Goal: Check status: Check status

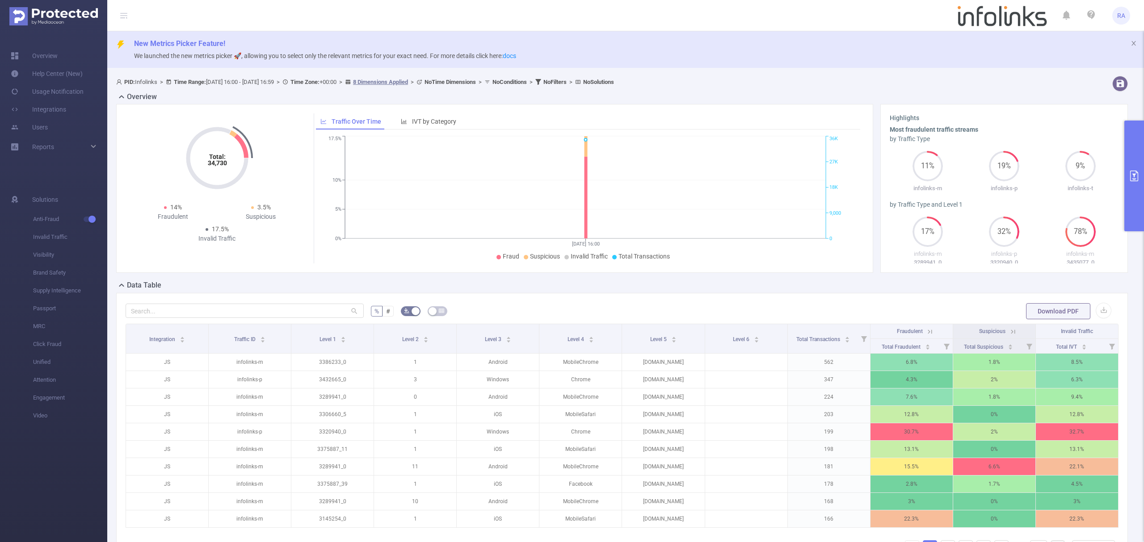
click at [1143, 190] on button "primary" at bounding box center [1134, 176] width 20 height 111
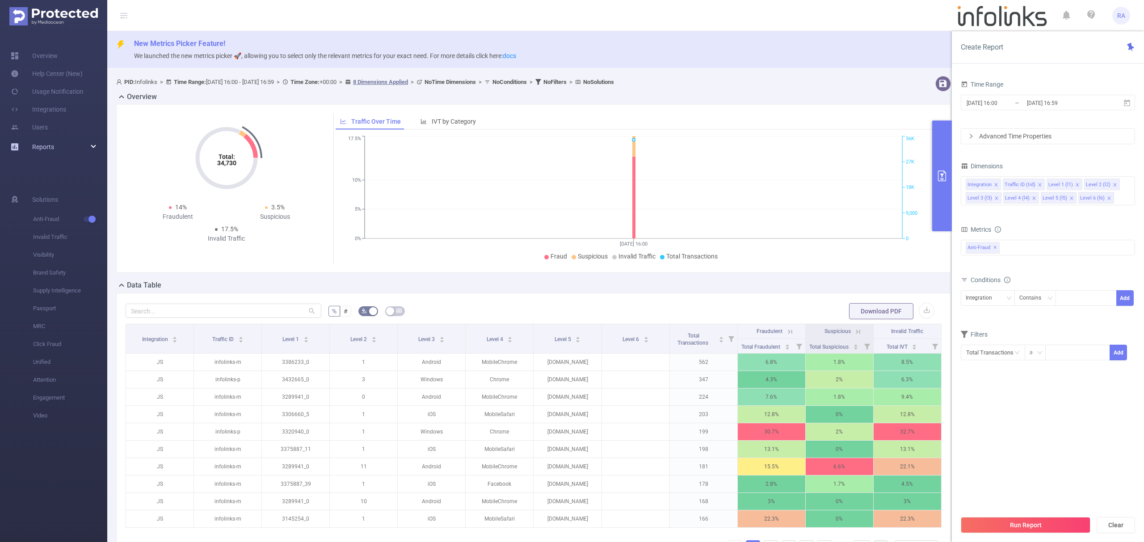
click at [63, 139] on div "Reports" at bounding box center [53, 147] width 107 height 18
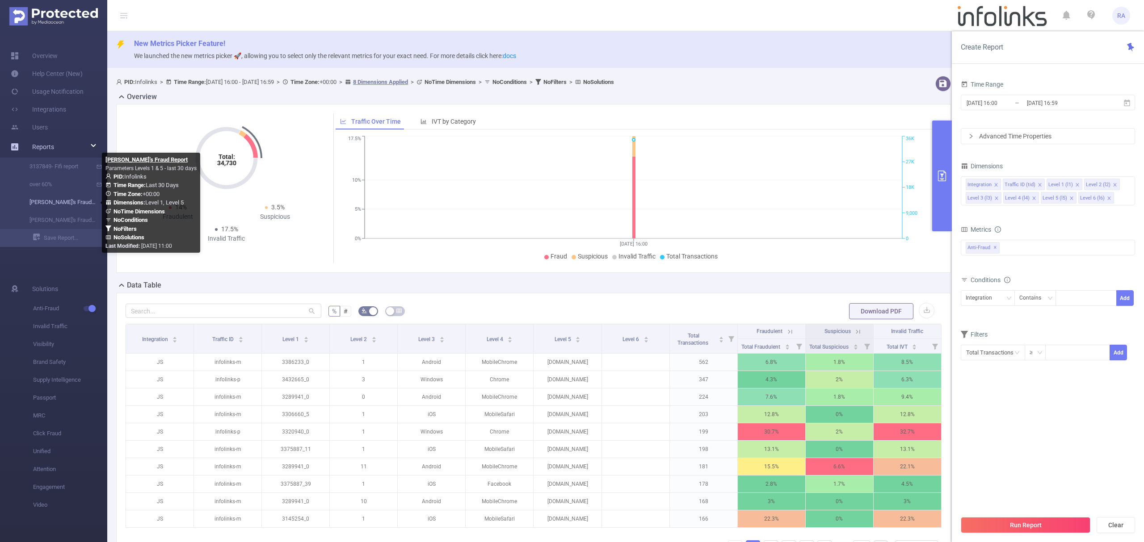
click at [56, 202] on link "[PERSON_NAME]'s Fraud Report" at bounding box center [57, 202] width 79 height 18
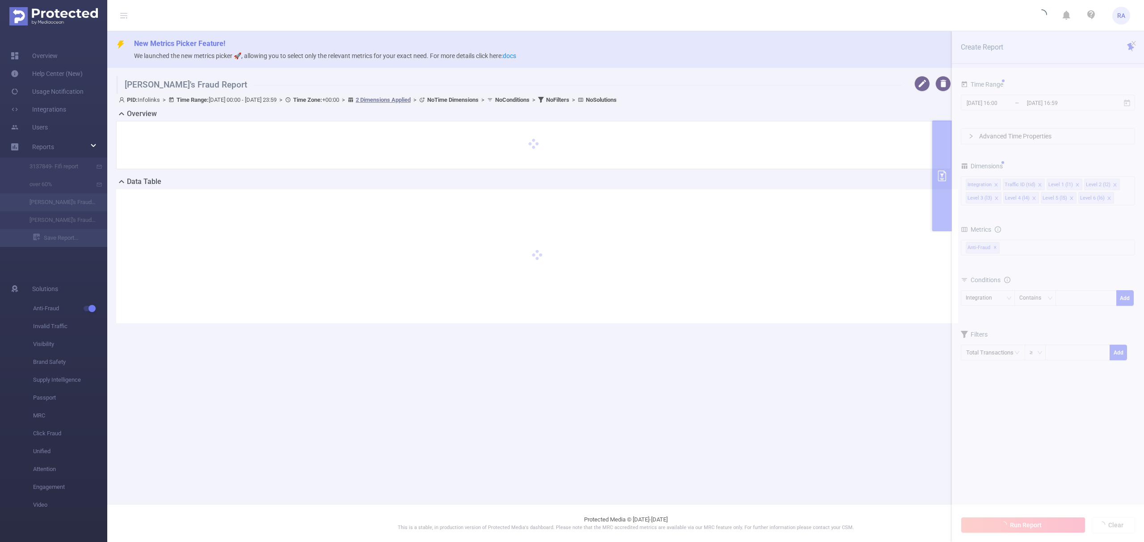
type input "[DATE] 00:00"
type input "[DATE] 23:59"
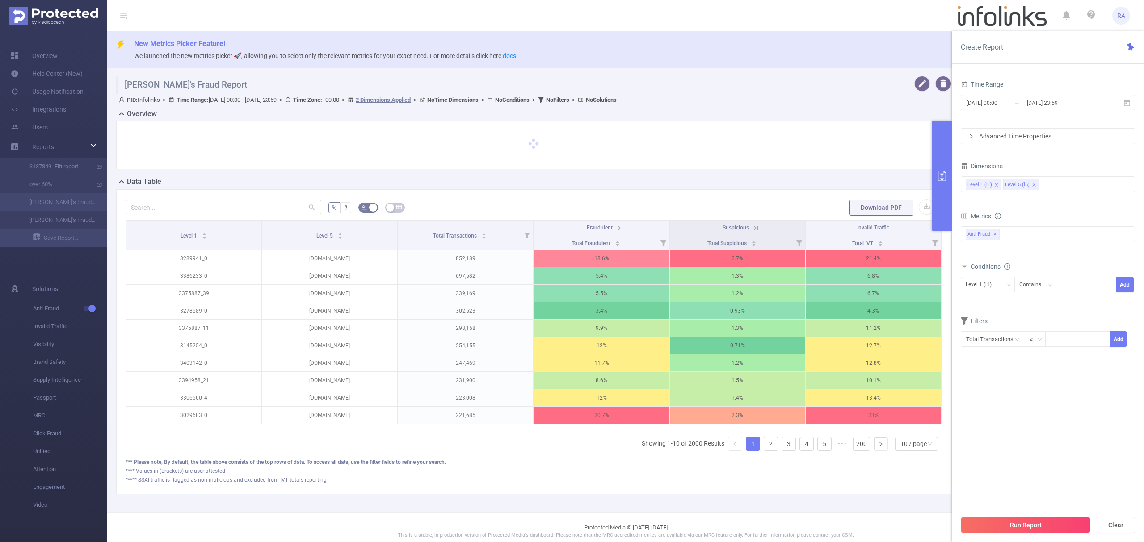
click at [1068, 293] on div at bounding box center [1085, 285] width 61 height 16
click at [1071, 290] on div at bounding box center [1085, 284] width 51 height 15
paste input "3237727"
type input "3237727"
click at [1131, 282] on button "Add" at bounding box center [1124, 285] width 17 height 16
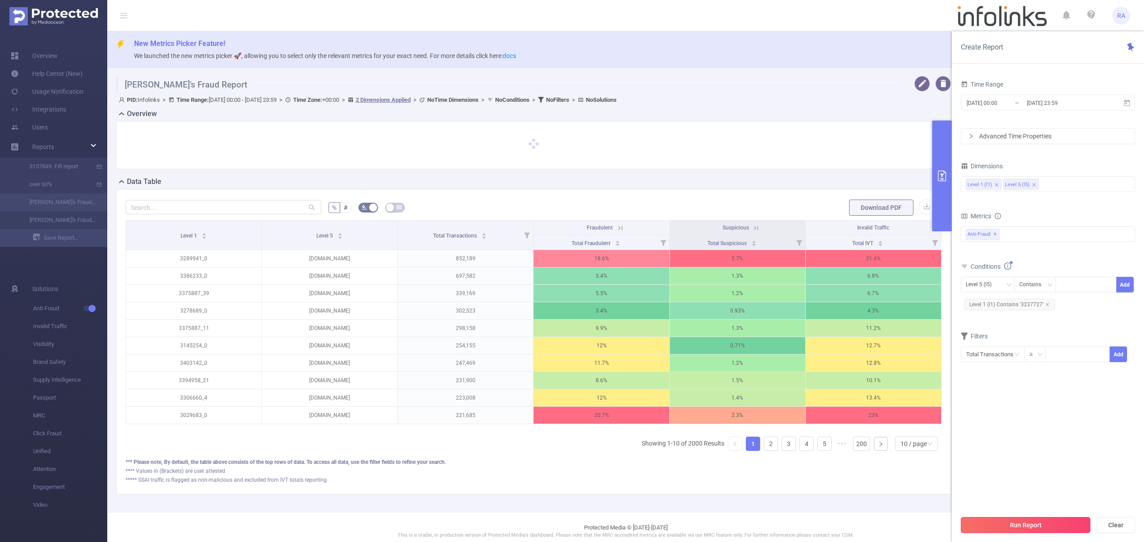
click at [1018, 517] on div "Run Report Clear" at bounding box center [1047, 525] width 192 height 34
click at [1023, 526] on button "Run Report" at bounding box center [1025, 525] width 130 height 16
